Goal: Find specific fact: Find specific fact

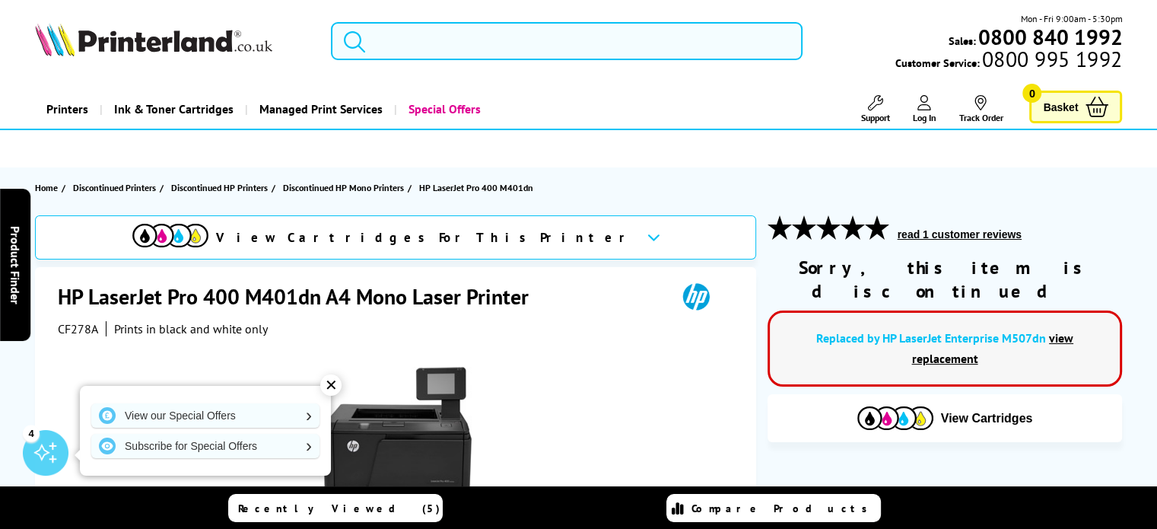
click at [406, 33] on input "search" at bounding box center [567, 41] width 472 height 38
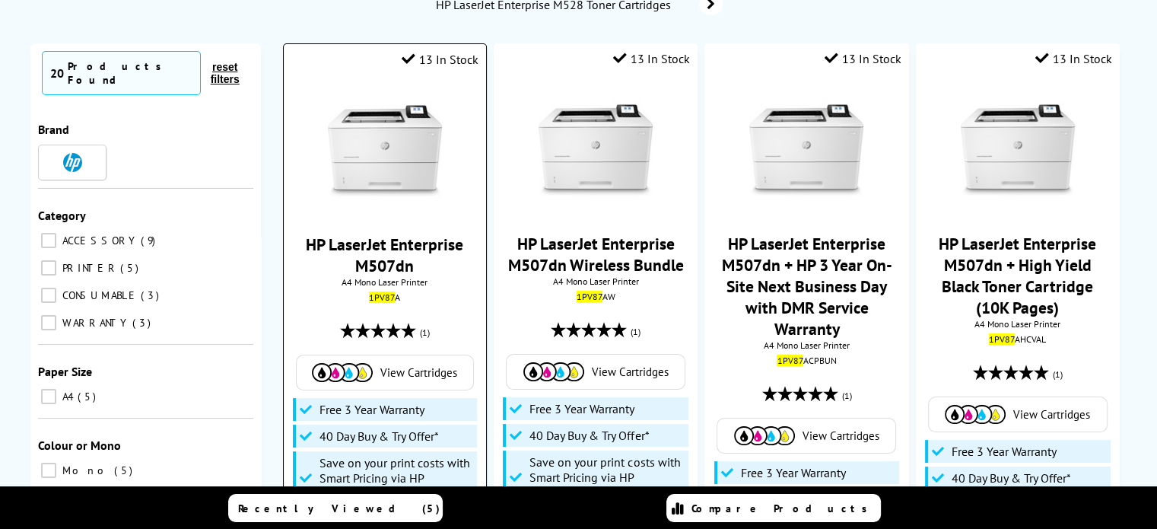
scroll to position [228, 0]
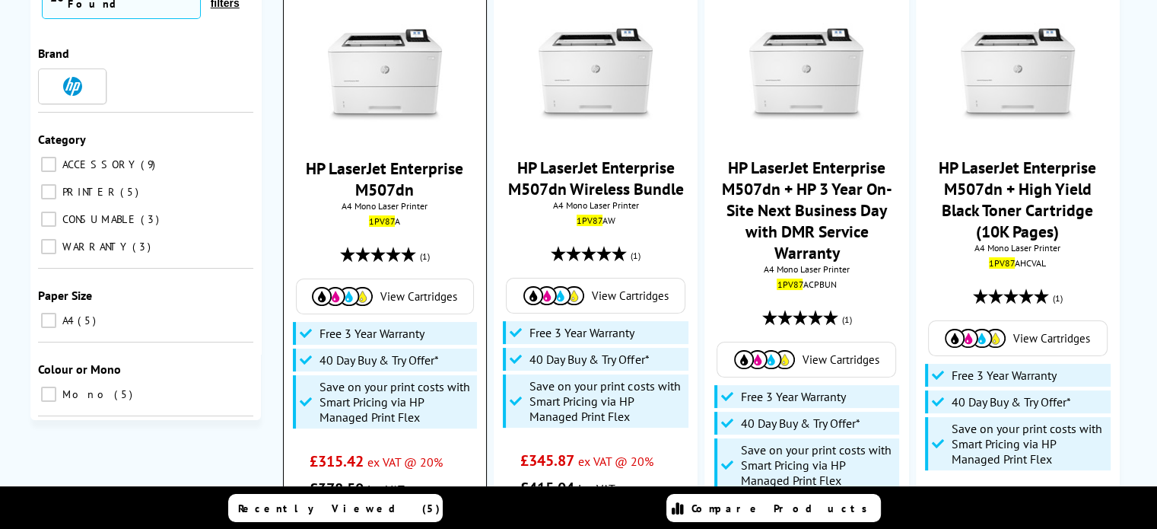
type input "1pv87"
click at [390, 105] on img at bounding box center [385, 75] width 114 height 114
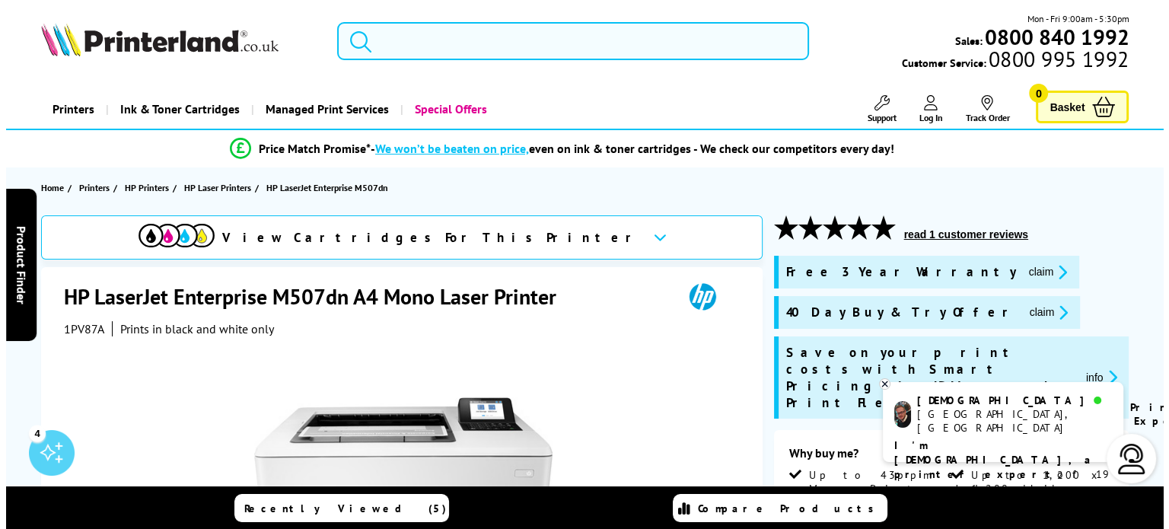
scroll to position [76, 0]
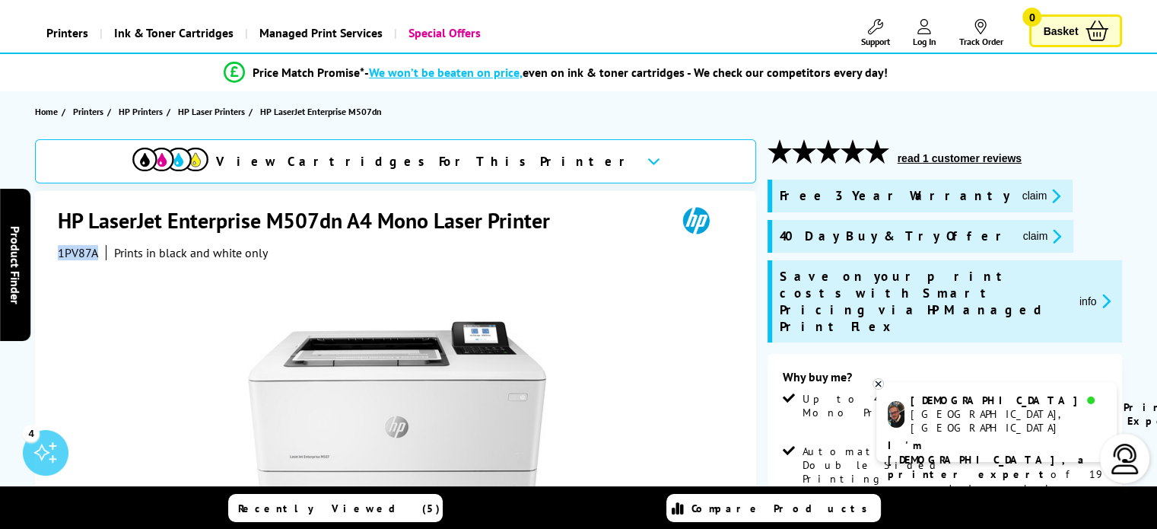
drag, startPoint x: 97, startPoint y: 249, endPoint x: 57, endPoint y: 250, distance: 40.3
click at [58, 250] on span "1PV87A" at bounding box center [78, 252] width 40 height 15
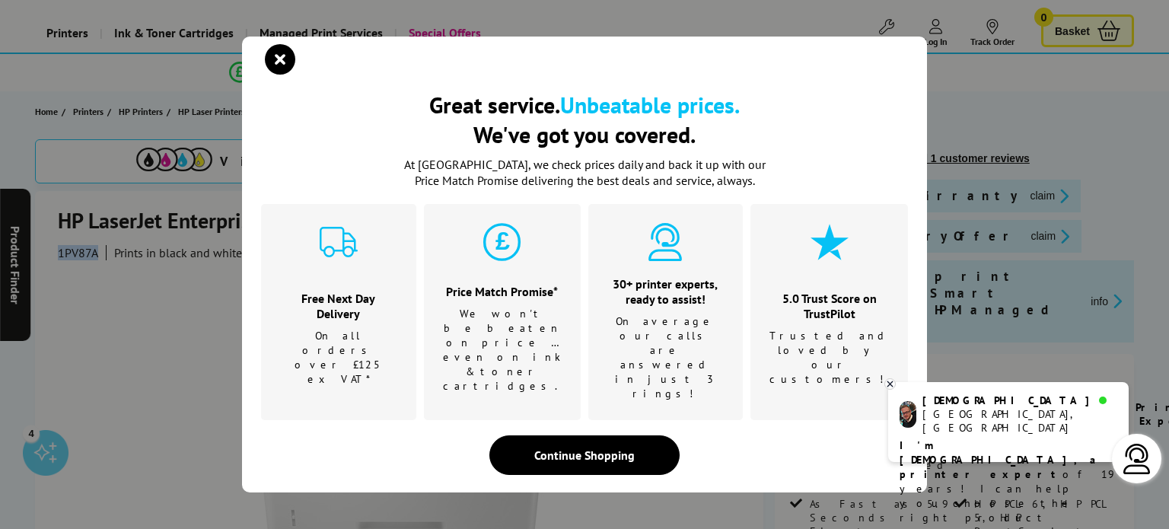
copy span "1PV87A"
